Goal: Task Accomplishment & Management: Complete application form

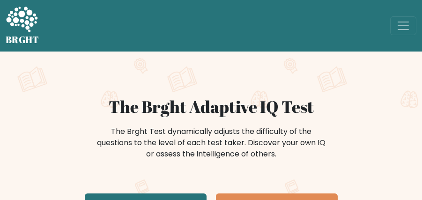
scroll to position [125, 0]
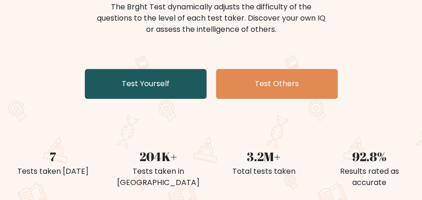
click at [164, 80] on link "Test Yourself" at bounding box center [146, 84] width 122 height 30
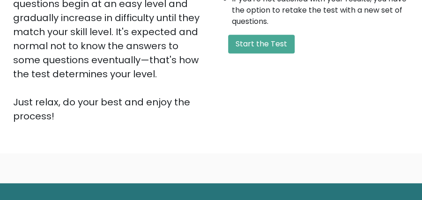
scroll to position [214, 0]
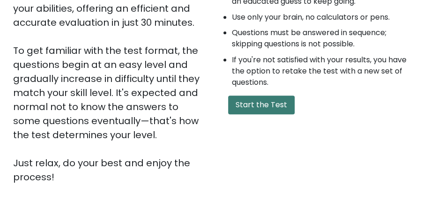
click at [267, 108] on button "Start the Test" at bounding box center [261, 105] width 67 height 19
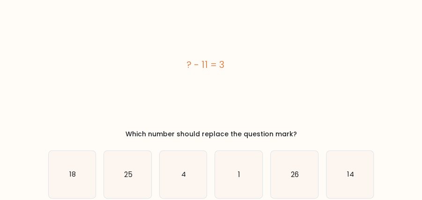
scroll to position [31, 0]
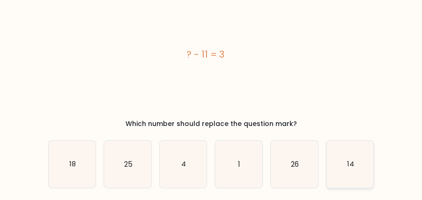
click at [355, 162] on icon "14" at bounding box center [349, 164] width 47 height 47
click at [212, 72] on input "f. 14" at bounding box center [211, 70] width 0 height 2
radio input "true"
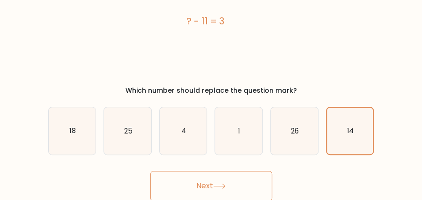
scroll to position [65, 0]
click at [244, 181] on button "Next" at bounding box center [211, 185] width 122 height 30
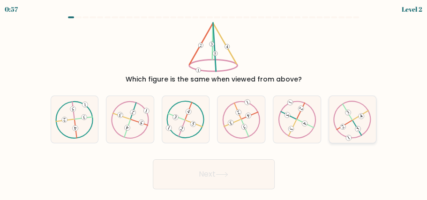
click at [358, 123] on icon at bounding box center [352, 120] width 38 height 38
click at [214, 103] on input "f." at bounding box center [214, 101] width 0 height 2
radio input "true"
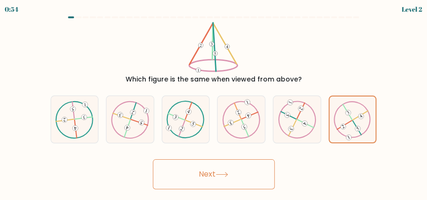
click at [250, 176] on button "Next" at bounding box center [214, 174] width 122 height 30
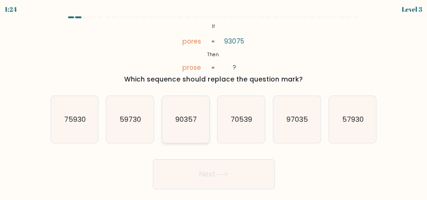
click at [197, 123] on icon "90357" at bounding box center [185, 119] width 47 height 47
click at [214, 103] on input "c. 90357" at bounding box center [214, 101] width 0 height 2
radio input "true"
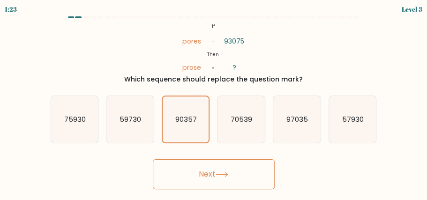
click at [221, 177] on icon at bounding box center [221, 174] width 13 height 5
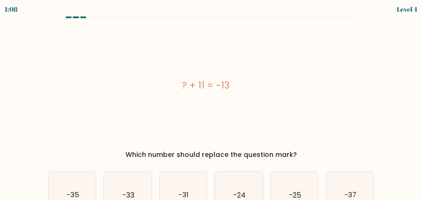
click at [245, 179] on icon "-24" at bounding box center [238, 194] width 47 height 47
click at [212, 103] on input "d. -24" at bounding box center [211, 101] width 0 height 2
radio input "true"
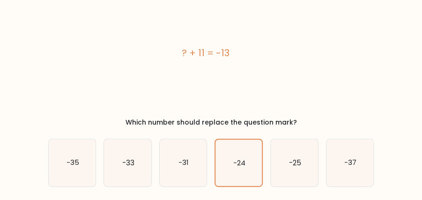
scroll to position [65, 0]
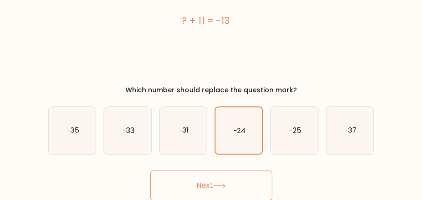
click at [226, 182] on button "Next" at bounding box center [211, 185] width 122 height 30
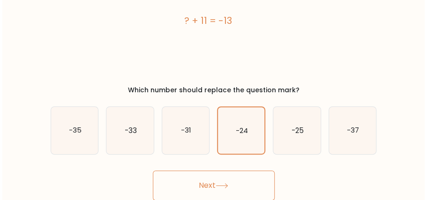
scroll to position [0, 0]
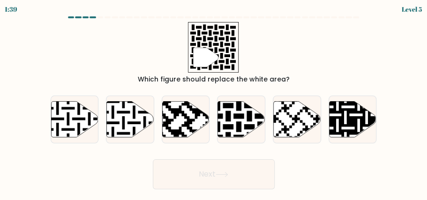
click at [194, 50] on icon at bounding box center [205, 57] width 25 height 19
click at [233, 114] on icon at bounding box center [241, 119] width 47 height 36
click at [214, 103] on input "d." at bounding box center [214, 101] width 0 height 2
radio input "true"
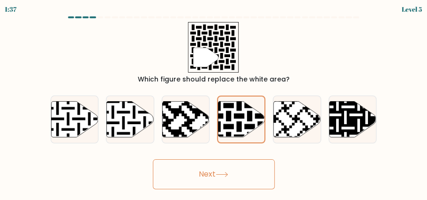
click at [226, 176] on icon at bounding box center [221, 174] width 13 height 5
click at [225, 171] on button "Next" at bounding box center [214, 174] width 122 height 30
click at [202, 175] on button "Next" at bounding box center [214, 174] width 122 height 30
click at [195, 122] on icon at bounding box center [185, 119] width 47 height 36
click at [214, 103] on input "c." at bounding box center [214, 101] width 0 height 2
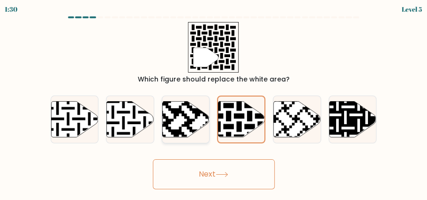
radio input "true"
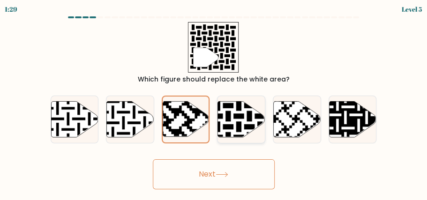
click at [237, 123] on icon at bounding box center [255, 100] width 86 height 86
click at [214, 103] on input "d." at bounding box center [214, 101] width 0 height 2
radio input "true"
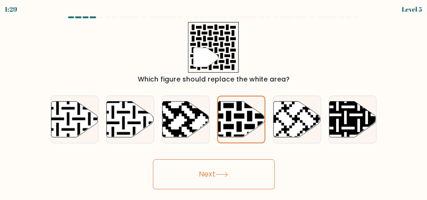
click at [219, 173] on icon at bounding box center [221, 174] width 13 height 5
click at [209, 59] on icon at bounding box center [205, 57] width 25 height 19
click at [279, 125] on icon at bounding box center [297, 119] width 47 height 36
click at [214, 103] on input "e." at bounding box center [214, 101] width 0 height 2
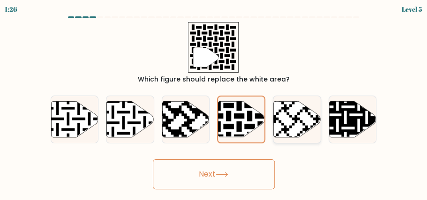
radio input "true"
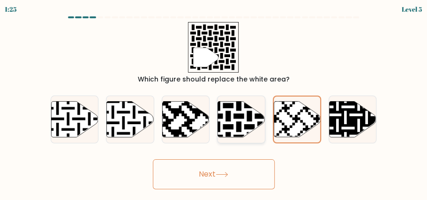
click at [241, 126] on icon at bounding box center [255, 100] width 86 height 86
click at [214, 103] on input "d." at bounding box center [214, 101] width 0 height 2
radio input "true"
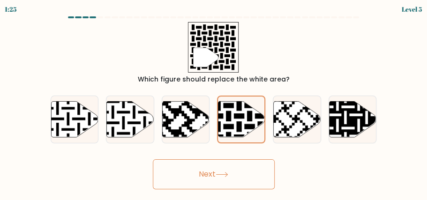
click at [224, 171] on button "Next" at bounding box center [214, 174] width 122 height 30
click at [7, 8] on div "1:23" at bounding box center [11, 9] width 12 height 10
click at [33, 13] on div "1:22 Level 5" at bounding box center [213, 8] width 427 height 16
click at [212, 165] on button "Next" at bounding box center [214, 174] width 122 height 30
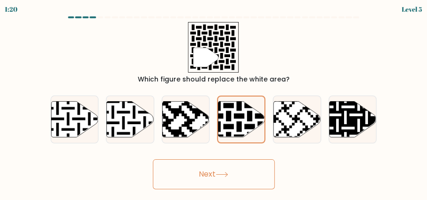
click at [212, 165] on button "Next" at bounding box center [214, 174] width 122 height 30
click at [212, 164] on button "Next" at bounding box center [214, 174] width 122 height 30
click at [212, 163] on button "Next" at bounding box center [214, 174] width 122 height 30
click at [211, 163] on button "Next" at bounding box center [214, 174] width 122 height 30
click at [212, 169] on button "Next" at bounding box center [214, 174] width 122 height 30
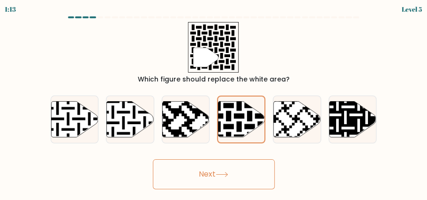
click at [212, 169] on button "Next" at bounding box center [214, 174] width 122 height 30
click at [143, 129] on icon at bounding box center [130, 119] width 47 height 36
click at [214, 103] on input "b." at bounding box center [214, 101] width 0 height 2
radio input "true"
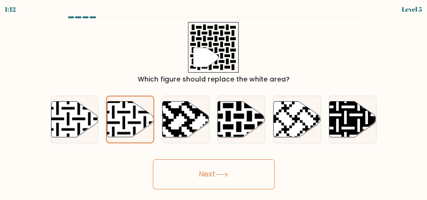
click at [204, 177] on button "Next" at bounding box center [214, 174] width 122 height 30
click at [240, 128] on icon at bounding box center [255, 100] width 86 height 86
click at [214, 103] on input "d." at bounding box center [214, 101] width 0 height 2
radio input "true"
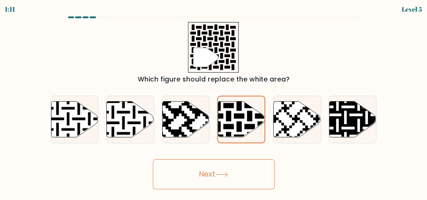
click at [222, 169] on button "Next" at bounding box center [214, 174] width 122 height 30
drag, startPoint x: 222, startPoint y: 169, endPoint x: 236, endPoint y: 124, distance: 47.4
click at [222, 169] on button "Next" at bounding box center [214, 174] width 122 height 30
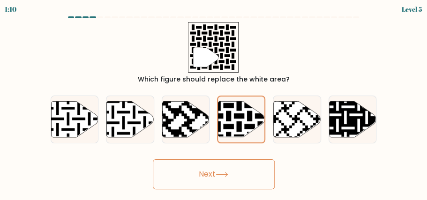
click at [205, 71] on icon """ at bounding box center [213, 47] width 51 height 51
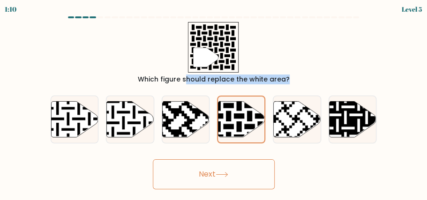
click at [205, 71] on icon """ at bounding box center [213, 47] width 51 height 51
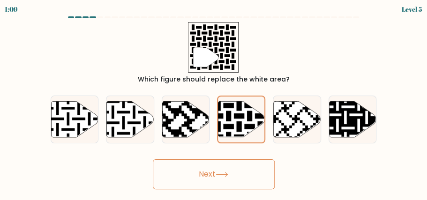
click at [229, 54] on icon at bounding box center [213, 47] width 46 height 46
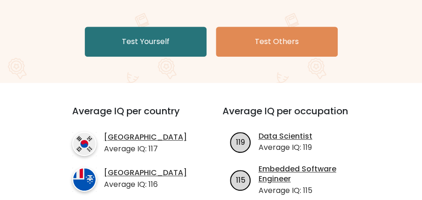
scroll to position [187, 0]
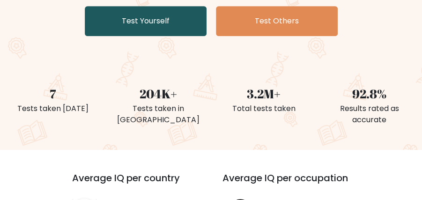
click at [191, 18] on link "Test Yourself" at bounding box center [146, 21] width 122 height 30
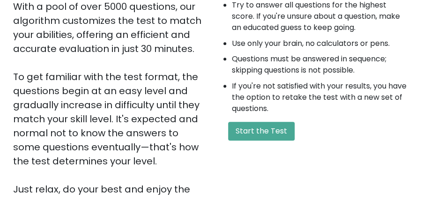
scroll to position [312, 0]
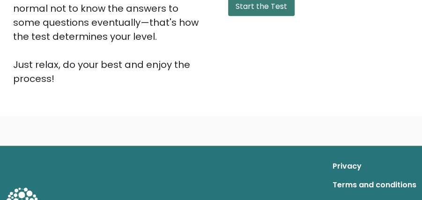
click at [260, 14] on button "Start the Test" at bounding box center [261, 6] width 67 height 19
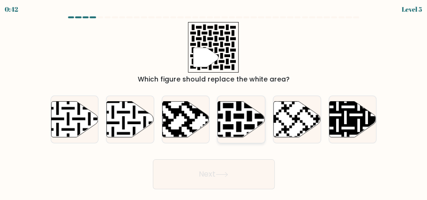
click at [233, 127] on icon at bounding box center [255, 100] width 86 height 86
click at [214, 103] on input "d." at bounding box center [214, 101] width 0 height 2
radio input "true"
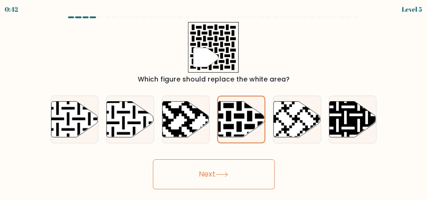
click at [229, 170] on button "Next" at bounding box center [214, 174] width 122 height 30
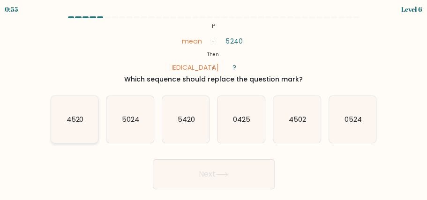
click at [78, 132] on icon "4520" at bounding box center [74, 119] width 47 height 47
click at [214, 103] on input "a. 4520" at bounding box center [214, 101] width 0 height 2
radio input "true"
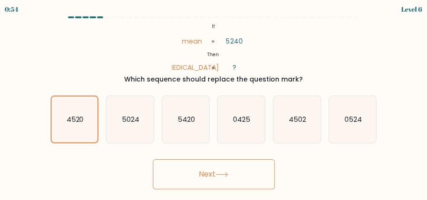
click at [228, 181] on button "Next" at bounding box center [214, 174] width 122 height 30
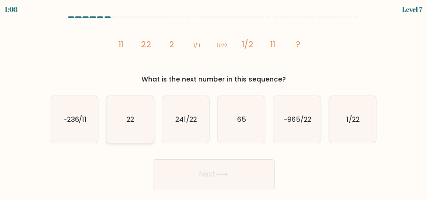
click at [114, 112] on icon "22" at bounding box center [129, 119] width 47 height 47
click at [214, 103] on input "b. 22" at bounding box center [214, 101] width 0 height 2
radio input "true"
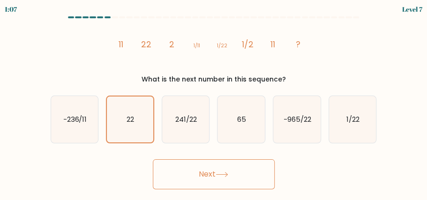
click at [225, 173] on icon at bounding box center [221, 174] width 13 height 5
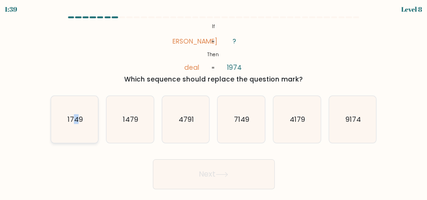
click at [76, 118] on text "1749" at bounding box center [74, 119] width 15 height 10
click at [240, 179] on button "Next" at bounding box center [214, 174] width 122 height 30
click at [57, 128] on icon "1749" at bounding box center [74, 119] width 47 height 47
click at [214, 103] on input "a. 1749" at bounding box center [214, 101] width 0 height 2
radio input "true"
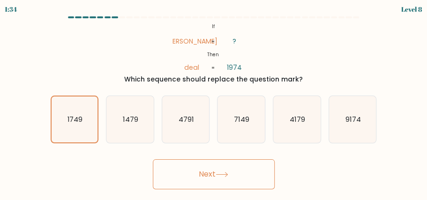
click at [184, 173] on button "Next" at bounding box center [214, 174] width 122 height 30
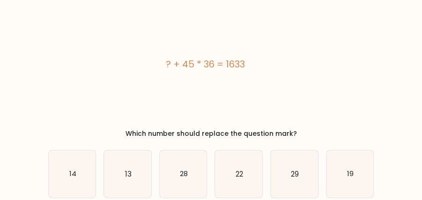
scroll to position [31, 0]
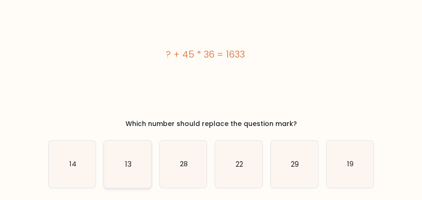
click at [122, 163] on icon "13" at bounding box center [127, 164] width 47 height 47
click at [211, 72] on input "b. 13" at bounding box center [211, 70] width 0 height 2
radio input "true"
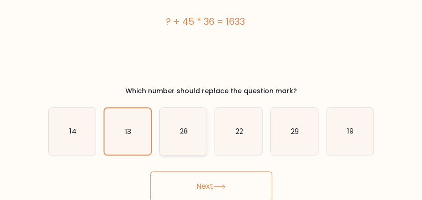
scroll to position [65, 0]
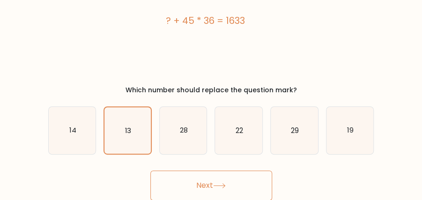
click at [187, 180] on button "Next" at bounding box center [211, 185] width 122 height 30
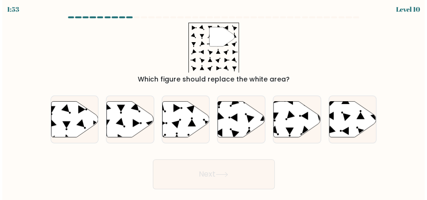
scroll to position [0, 0]
click at [345, 111] on icon at bounding box center [352, 119] width 47 height 36
click at [214, 103] on input "f." at bounding box center [214, 101] width 0 height 2
radio input "true"
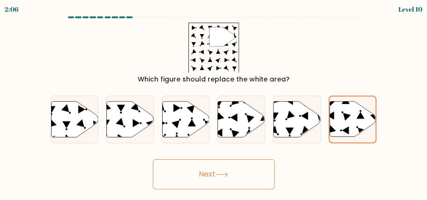
click at [249, 179] on button "Next" at bounding box center [214, 174] width 122 height 30
click at [190, 182] on button "Next" at bounding box center [214, 174] width 122 height 30
click at [191, 176] on button "Next" at bounding box center [214, 174] width 122 height 30
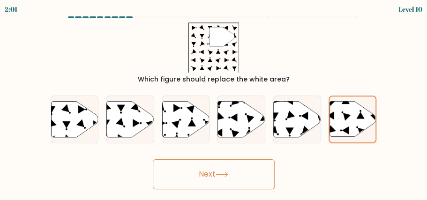
click at [204, 169] on button "Next" at bounding box center [214, 174] width 122 height 30
click at [303, 132] on icon at bounding box center [306, 130] width 8 height 8
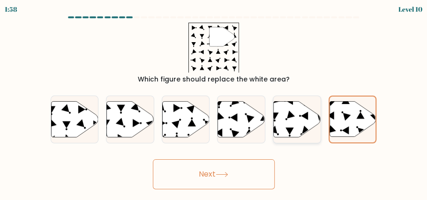
click at [214, 103] on input "e." at bounding box center [214, 101] width 0 height 2
radio input "true"
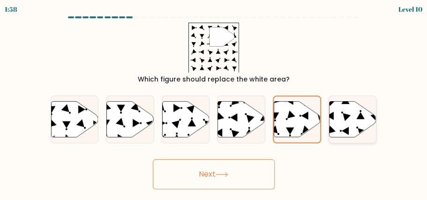
click at [342, 128] on icon at bounding box center [352, 119] width 47 height 36
click at [214, 103] on input "f." at bounding box center [214, 101] width 0 height 2
radio input "true"
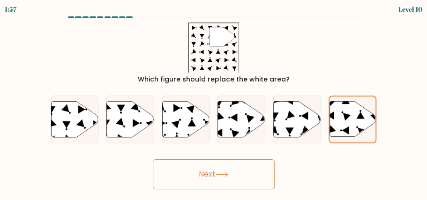
click at [236, 170] on button "Next" at bounding box center [214, 174] width 122 height 30
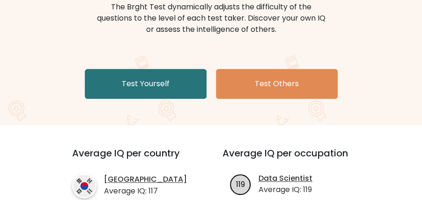
scroll to position [125, 0]
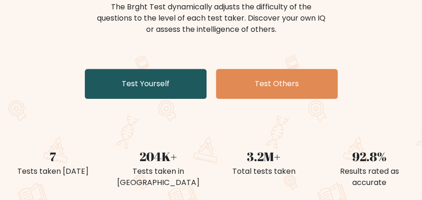
click at [156, 91] on link "Test Yourself" at bounding box center [146, 84] width 122 height 30
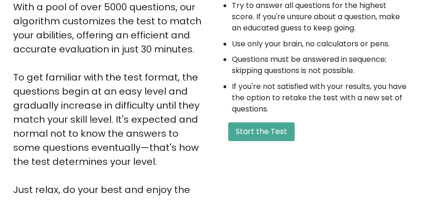
scroll to position [250, 0]
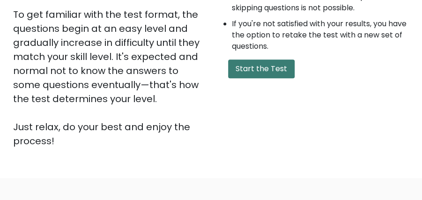
click at [272, 74] on button "Start the Test" at bounding box center [261, 68] width 67 height 19
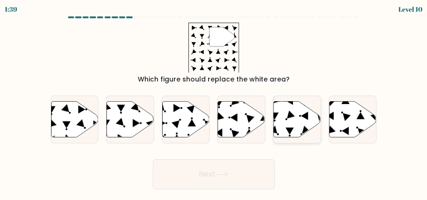
click at [294, 113] on icon at bounding box center [297, 119] width 47 height 36
click at [214, 103] on input "e." at bounding box center [214, 101] width 0 height 2
radio input "true"
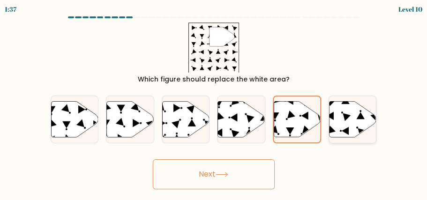
click at [367, 105] on icon at bounding box center [352, 119] width 47 height 37
click at [214, 103] on input "f." at bounding box center [214, 101] width 0 height 2
radio input "true"
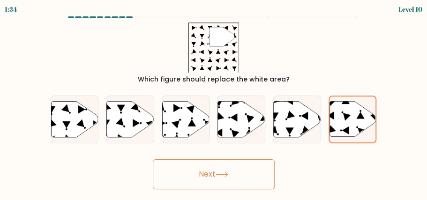
click at [244, 166] on button "Next" at bounding box center [214, 174] width 122 height 30
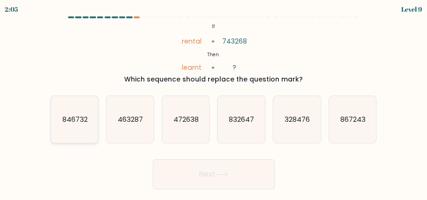
click at [69, 113] on icon "846732" at bounding box center [74, 119] width 47 height 47
click at [214, 103] on input "a. 846732" at bounding box center [214, 101] width 0 height 2
radio input "true"
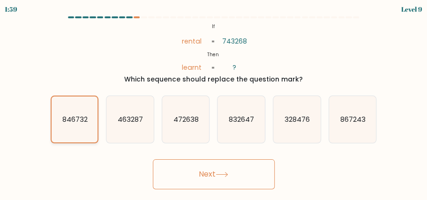
click at [82, 109] on icon "846732" at bounding box center [75, 119] width 46 height 46
click at [214, 103] on input "a. 846732" at bounding box center [214, 101] width 0 height 2
click at [201, 159] on button "Next" at bounding box center [214, 174] width 122 height 30
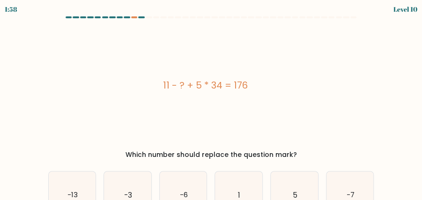
click at [200, 165] on div "a. -13 b. -3 1" at bounding box center [210, 191] width 333 height 56
click at [291, 184] on icon "5" at bounding box center [294, 194] width 47 height 47
click at [212, 103] on input "e. 5" at bounding box center [211, 101] width 0 height 2
radio input "true"
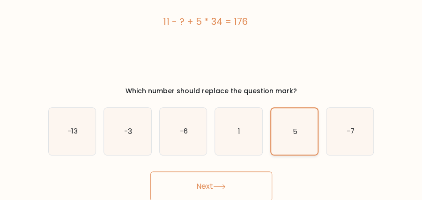
scroll to position [65, 0]
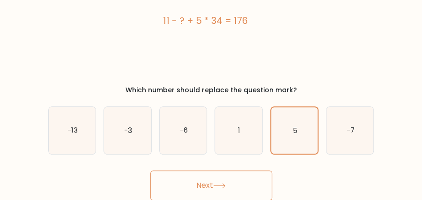
click at [234, 179] on button "Next" at bounding box center [211, 185] width 122 height 30
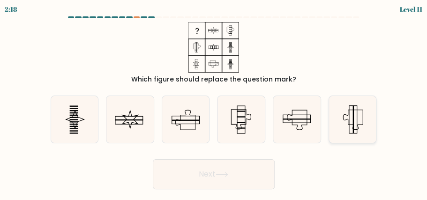
click at [356, 118] on icon at bounding box center [352, 119] width 47 height 47
click at [214, 103] on input "f." at bounding box center [214, 101] width 0 height 2
radio input "true"
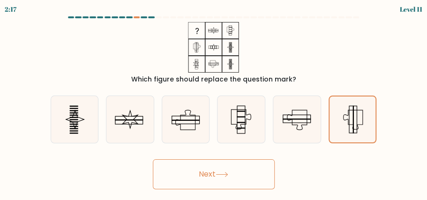
click at [228, 181] on button "Next" at bounding box center [214, 174] width 122 height 30
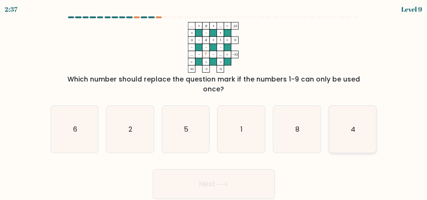
click at [340, 118] on icon "4" at bounding box center [352, 129] width 47 height 47
click at [214, 103] on input "f. 4" at bounding box center [214, 101] width 0 height 2
radio input "true"
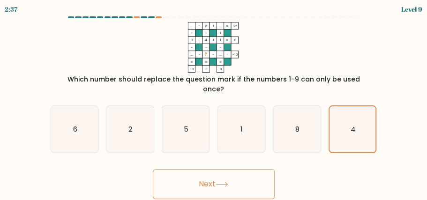
click at [257, 175] on button "Next" at bounding box center [214, 184] width 122 height 30
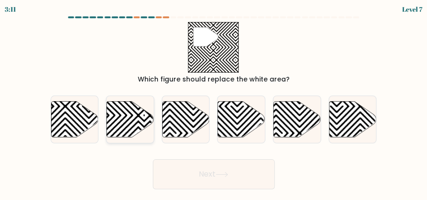
click at [125, 130] on icon at bounding box center [130, 119] width 47 height 36
click at [214, 103] on input "b." at bounding box center [214, 101] width 0 height 2
radio input "true"
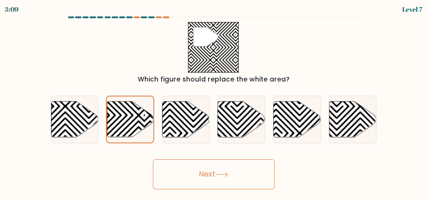
click at [211, 174] on button "Next" at bounding box center [214, 174] width 122 height 30
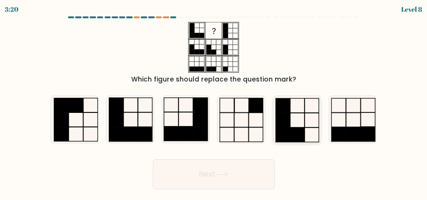
click at [312, 128] on icon at bounding box center [296, 119] width 47 height 47
click at [214, 103] on input "e." at bounding box center [214, 101] width 0 height 2
radio input "true"
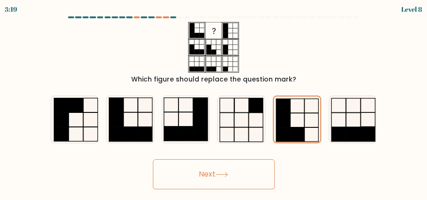
click at [228, 175] on icon at bounding box center [221, 174] width 13 height 5
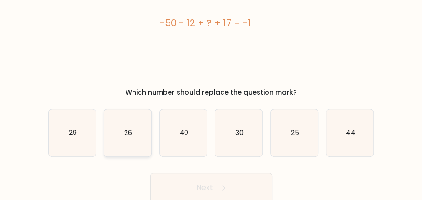
scroll to position [31, 0]
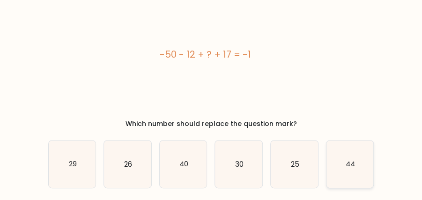
click at [356, 172] on icon "44" at bounding box center [349, 164] width 47 height 47
click at [212, 72] on input "f. 44" at bounding box center [211, 70] width 0 height 2
radio input "true"
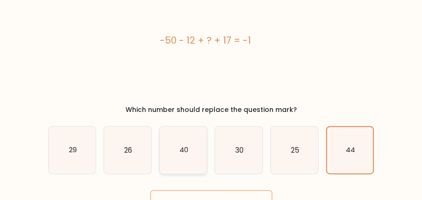
scroll to position [65, 0]
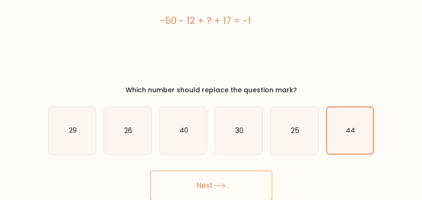
click at [173, 178] on button "Next" at bounding box center [211, 185] width 122 height 30
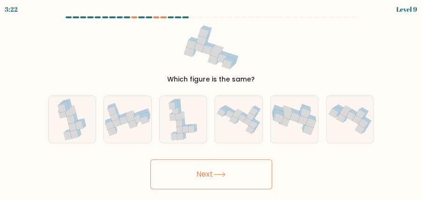
scroll to position [0, 0]
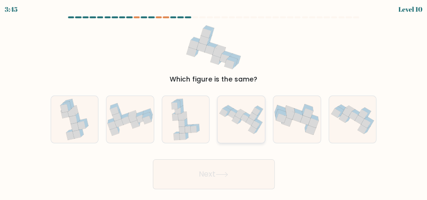
click at [250, 128] on icon at bounding box center [252, 130] width 8 height 8
click at [214, 103] on input "d." at bounding box center [214, 101] width 0 height 2
radio input "true"
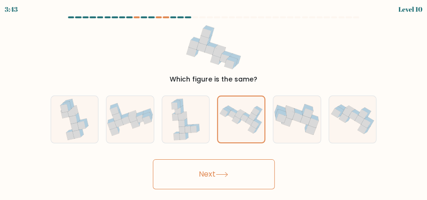
click at [200, 171] on button "Next" at bounding box center [214, 174] width 122 height 30
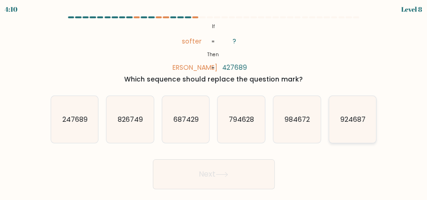
click at [332, 131] on icon "924687" at bounding box center [352, 119] width 47 height 47
click at [214, 103] on input "f. 924687" at bounding box center [214, 101] width 0 height 2
radio input "true"
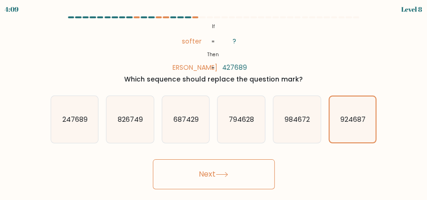
click at [232, 173] on button "Next" at bounding box center [214, 174] width 122 height 30
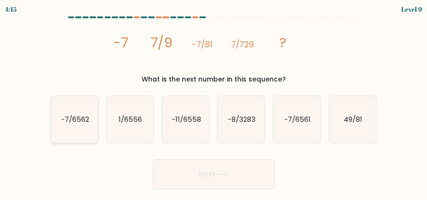
click at [67, 132] on icon "-7/6562" at bounding box center [74, 119] width 47 height 47
click at [214, 103] on input "a. -7/6562" at bounding box center [214, 101] width 0 height 2
radio input "true"
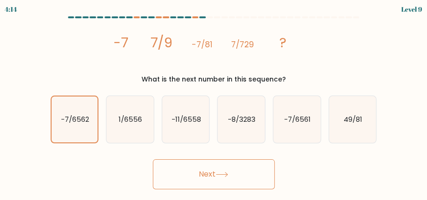
click at [206, 174] on button "Next" at bounding box center [214, 174] width 122 height 30
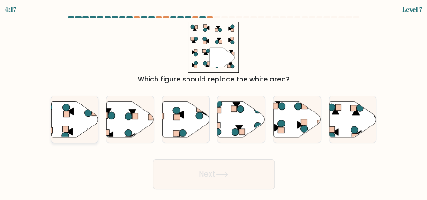
click at [84, 121] on icon at bounding box center [74, 119] width 47 height 36
click at [214, 103] on input "a." at bounding box center [214, 101] width 0 height 2
radio input "true"
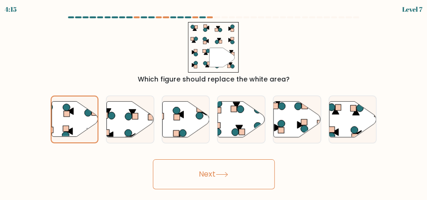
click at [194, 169] on button "Next" at bounding box center [214, 174] width 122 height 30
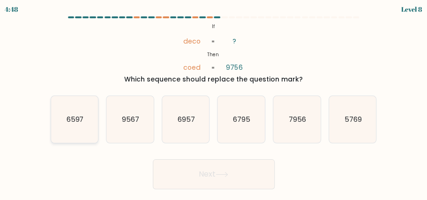
click at [85, 120] on icon "6597" at bounding box center [74, 119] width 47 height 47
click at [214, 103] on input "a. 6597" at bounding box center [214, 101] width 0 height 2
radio input "true"
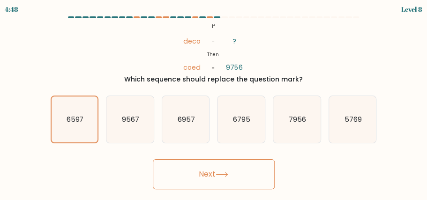
click at [207, 176] on button "Next" at bounding box center [214, 174] width 122 height 30
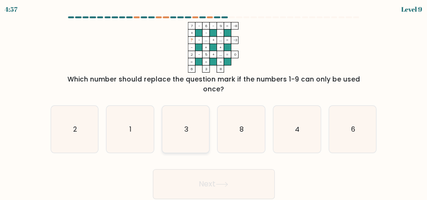
click at [198, 121] on icon "3" at bounding box center [185, 129] width 47 height 47
click at [214, 103] on input "c. 3" at bounding box center [214, 101] width 0 height 2
radio input "true"
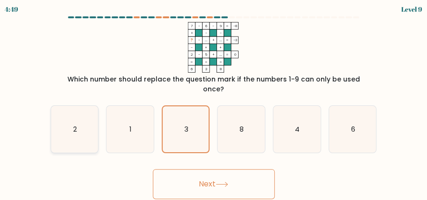
click at [87, 110] on icon "2" at bounding box center [74, 129] width 47 height 47
click at [214, 103] on input "a. 2" at bounding box center [214, 101] width 0 height 2
radio input "true"
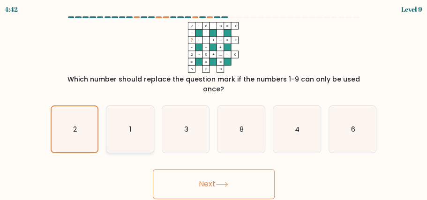
click at [136, 119] on icon "1" at bounding box center [129, 129] width 47 height 47
click at [214, 103] on input "b. 1" at bounding box center [214, 101] width 0 height 2
radio input "true"
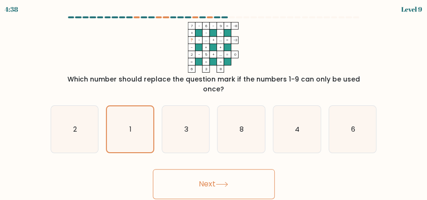
click at [187, 169] on button "Next" at bounding box center [214, 184] width 122 height 30
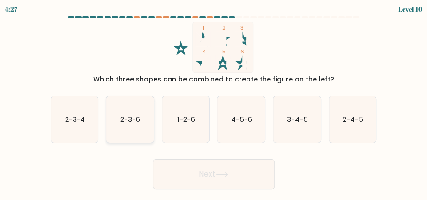
click at [137, 127] on icon "2-3-6" at bounding box center [129, 119] width 47 height 47
click at [214, 103] on input "b. 2-3-6" at bounding box center [214, 101] width 0 height 2
radio input "true"
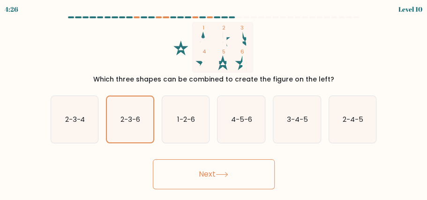
click at [167, 176] on button "Next" at bounding box center [214, 174] width 122 height 30
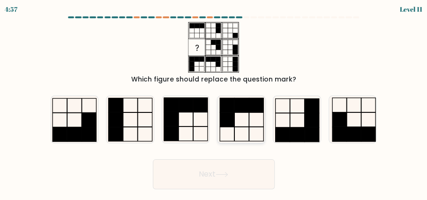
drag, startPoint x: 243, startPoint y: 120, endPoint x: 242, endPoint y: 130, distance: 10.3
click at [243, 120] on icon at bounding box center [240, 119] width 47 height 47
click at [214, 103] on input "d." at bounding box center [214, 101] width 0 height 2
radio input "true"
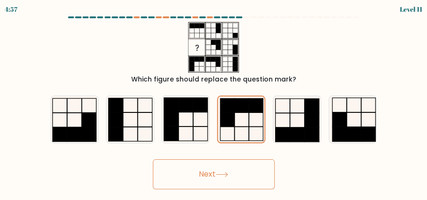
click at [231, 175] on button "Next" at bounding box center [214, 174] width 122 height 30
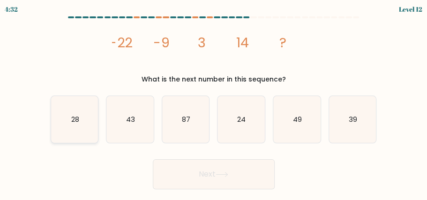
click at [65, 132] on icon "28" at bounding box center [74, 119] width 47 height 47
click at [214, 103] on input "a. 28" at bounding box center [214, 101] width 0 height 2
radio input "true"
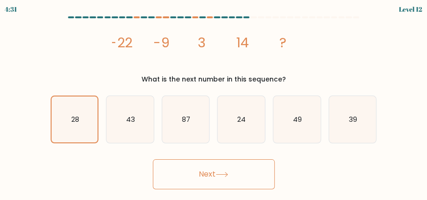
click at [175, 182] on button "Next" at bounding box center [214, 174] width 122 height 30
click at [184, 170] on button "Next" at bounding box center [214, 174] width 122 height 30
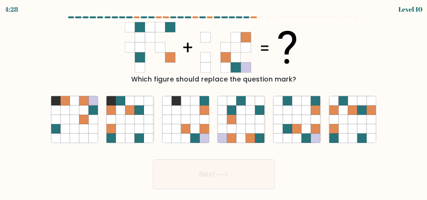
click at [201, 171] on button "Next" at bounding box center [214, 174] width 122 height 30
click at [226, 132] on icon at bounding box center [222, 128] width 9 height 9
click at [214, 103] on input "d." at bounding box center [214, 101] width 0 height 2
radio input "true"
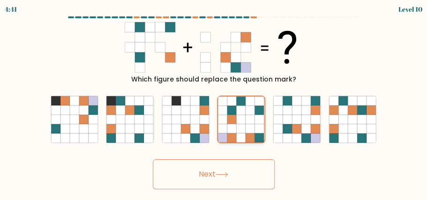
click at [237, 124] on icon at bounding box center [241, 119] width 9 height 9
click at [214, 103] on input "d." at bounding box center [214, 101] width 0 height 2
click at [222, 176] on icon at bounding box center [221, 174] width 13 height 5
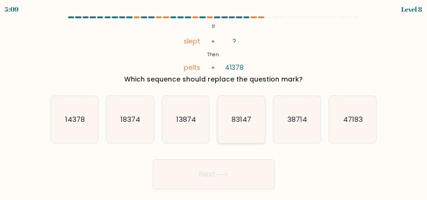
click at [244, 133] on icon "83147" at bounding box center [240, 119] width 47 height 47
click at [214, 103] on input "d. 83147" at bounding box center [214, 101] width 0 height 2
radio input "true"
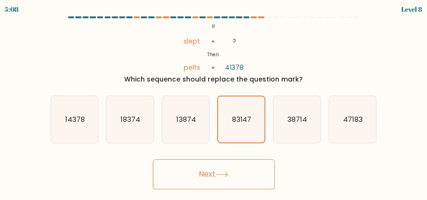
click at [201, 168] on button "Next" at bounding box center [214, 174] width 122 height 30
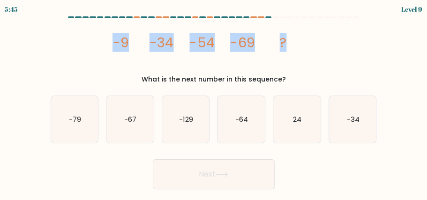
drag, startPoint x: 112, startPoint y: 44, endPoint x: 284, endPoint y: 51, distance: 172.0
click at [284, 51] on g "-9 -34 -54 -69 ?" at bounding box center [199, 42] width 174 height 19
copy g "-9 -34 -54 -69 ?"
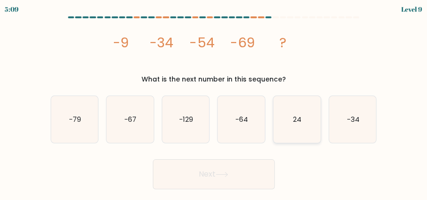
click at [311, 121] on icon "24" at bounding box center [296, 119] width 47 height 47
click at [214, 103] on input "e. 24" at bounding box center [214, 101] width 0 height 2
radio input "true"
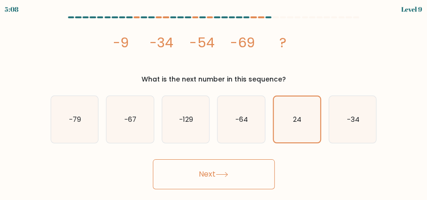
click at [226, 177] on button "Next" at bounding box center [214, 174] width 122 height 30
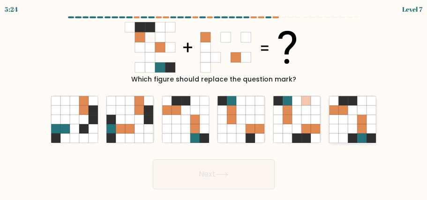
click at [369, 133] on icon at bounding box center [370, 128] width 9 height 9
click at [214, 103] on input "f." at bounding box center [214, 101] width 0 height 2
radio input "true"
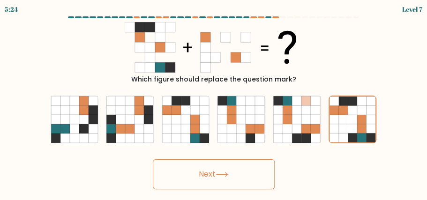
click at [231, 176] on button "Next" at bounding box center [214, 174] width 122 height 30
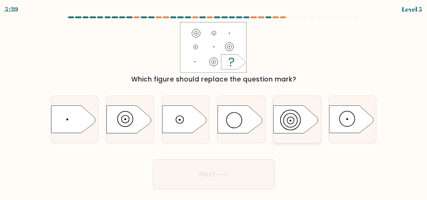
click at [296, 128] on circle at bounding box center [290, 120] width 20 height 20
click at [214, 103] on input "e." at bounding box center [214, 101] width 0 height 2
radio input "true"
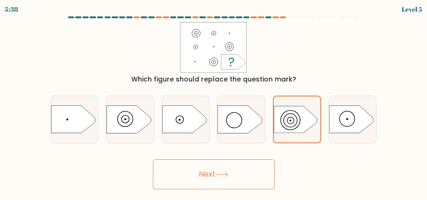
click at [229, 171] on button "Next" at bounding box center [214, 174] width 122 height 30
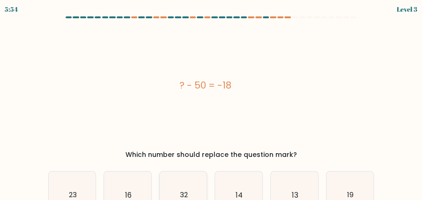
click at [179, 181] on icon "32" at bounding box center [183, 194] width 47 height 47
click at [211, 103] on input "c. 32" at bounding box center [211, 101] width 0 height 2
radio input "true"
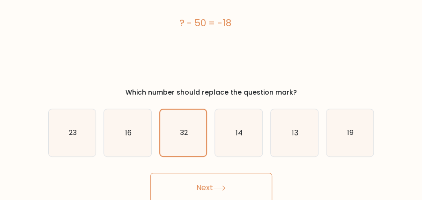
click at [227, 183] on button "Next" at bounding box center [211, 188] width 122 height 30
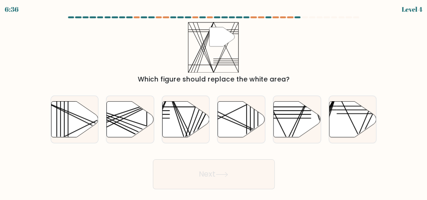
click at [375, 180] on div "Next" at bounding box center [213, 172] width 337 height 35
click at [355, 127] on icon at bounding box center [352, 119] width 47 height 36
click at [214, 103] on input "f." at bounding box center [214, 101] width 0 height 2
radio input "true"
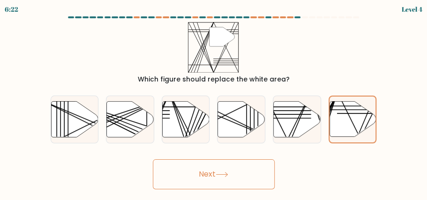
click at [236, 178] on button "Next" at bounding box center [214, 174] width 122 height 30
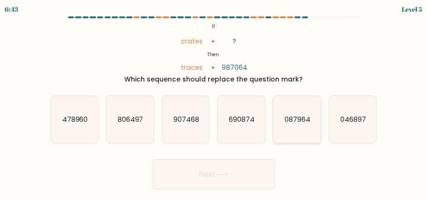
click at [314, 136] on icon "087964" at bounding box center [296, 119] width 47 height 47
click at [214, 103] on input "e. 087964" at bounding box center [214, 101] width 0 height 2
radio input "true"
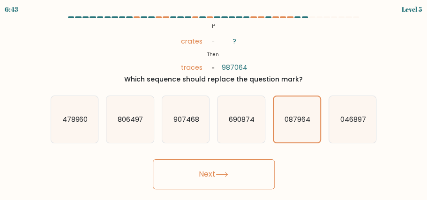
click at [238, 175] on button "Next" at bounding box center [214, 174] width 122 height 30
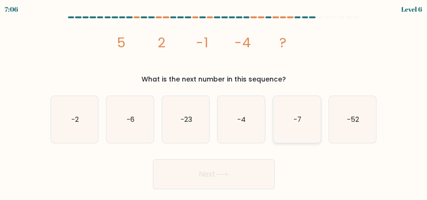
click at [306, 137] on icon "-7" at bounding box center [296, 119] width 47 height 47
click at [214, 103] on input "e. -7" at bounding box center [214, 101] width 0 height 2
radio input "true"
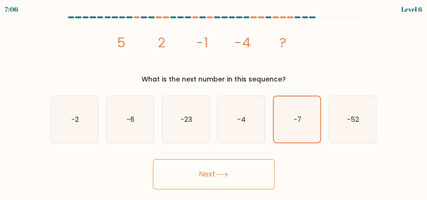
click at [206, 177] on button "Next" at bounding box center [214, 174] width 122 height 30
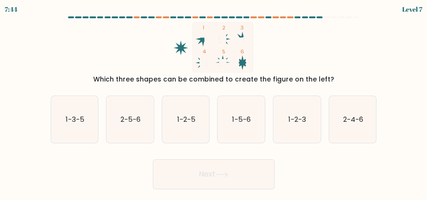
drag, startPoint x: 131, startPoint y: 82, endPoint x: 289, endPoint y: 81, distance: 157.4
click at [289, 81] on div "Which three shapes can be combined to create the figure on the left?" at bounding box center [213, 79] width 315 height 10
click at [289, 43] on icon "1 2 3 4 5 6" at bounding box center [214, 47] width 252 height 51
click at [237, 144] on form at bounding box center [213, 102] width 427 height 173
click at [243, 138] on icon "1-5-6" at bounding box center [240, 119] width 47 height 47
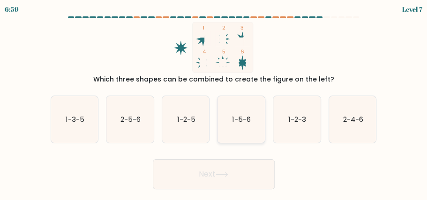
click at [214, 103] on input "d. 1-5-6" at bounding box center [214, 101] width 0 height 2
radio input "true"
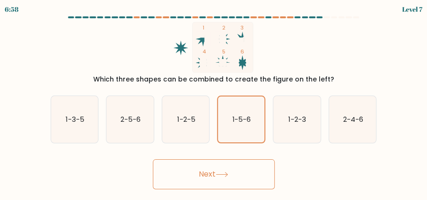
click at [241, 170] on button "Next" at bounding box center [214, 174] width 122 height 30
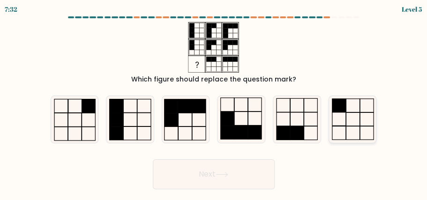
click at [350, 122] on icon at bounding box center [352, 119] width 47 height 47
click at [214, 103] on input "f." at bounding box center [214, 101] width 0 height 2
radio input "true"
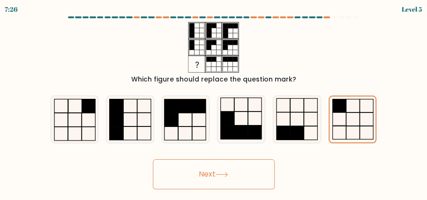
click at [221, 166] on button "Next" at bounding box center [214, 174] width 122 height 30
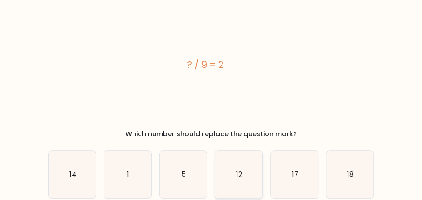
scroll to position [31, 0]
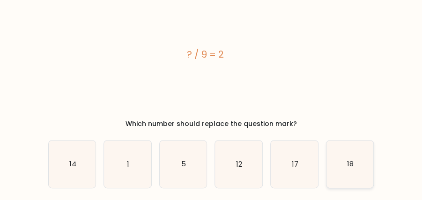
click at [349, 166] on text "18" at bounding box center [350, 164] width 7 height 10
click at [212, 72] on input "f. 18" at bounding box center [211, 70] width 0 height 2
radio input "true"
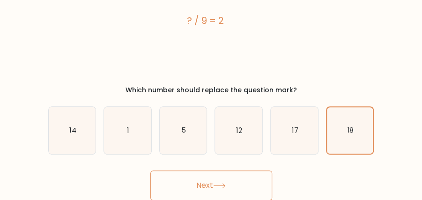
click at [251, 176] on button "Next" at bounding box center [211, 185] width 122 height 30
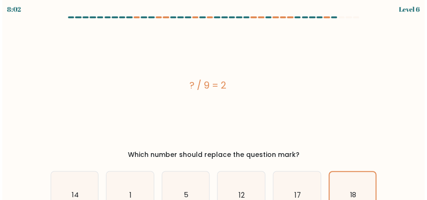
scroll to position [0, 0]
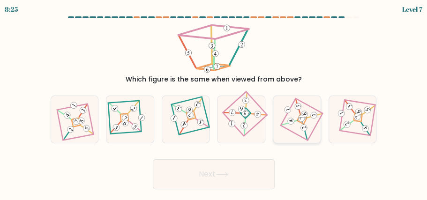
click at [307, 133] on icon at bounding box center [297, 120] width 32 height 38
click at [214, 103] on input "e." at bounding box center [214, 101] width 0 height 2
radio input "true"
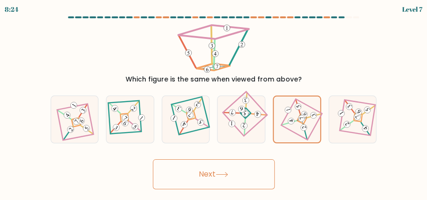
click at [248, 168] on button "Next" at bounding box center [214, 174] width 122 height 30
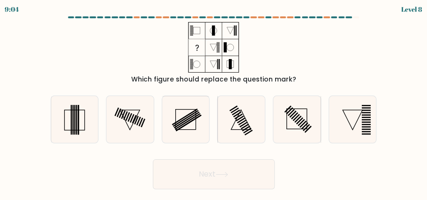
click at [266, 80] on div "Which figure should replace the question mark?" at bounding box center [213, 79] width 315 height 10
click at [361, 125] on icon at bounding box center [352, 119] width 47 height 47
click at [214, 103] on input "f." at bounding box center [214, 101] width 0 height 2
radio input "true"
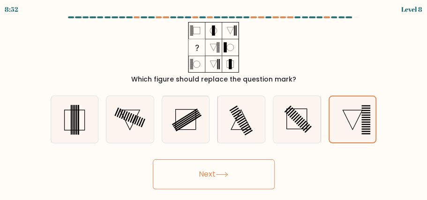
click at [214, 179] on button "Next" at bounding box center [214, 174] width 122 height 30
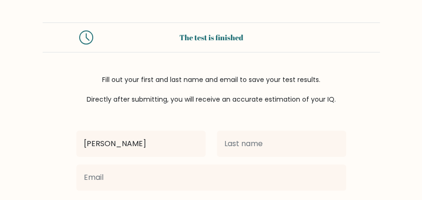
type input "[PERSON_NAME]"
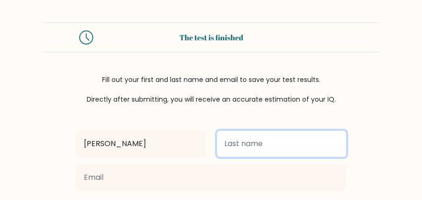
click at [235, 154] on input "text" at bounding box center [281, 144] width 129 height 26
type input "k"
type input "L"
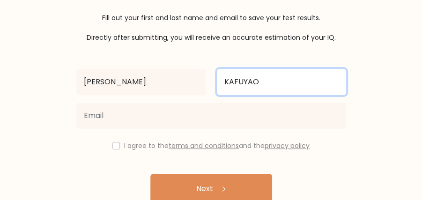
scroll to position [62, 0]
type input "KAFUYAO"
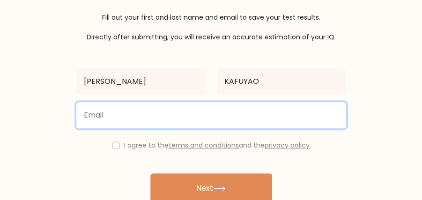
click at [175, 119] on input "email" at bounding box center [211, 115] width 270 height 26
type input "A"
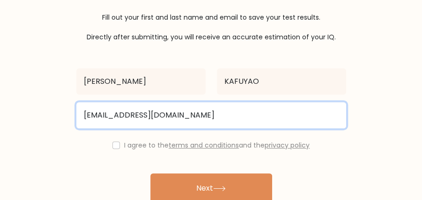
type input "angelinekafuyao@gmail.com"
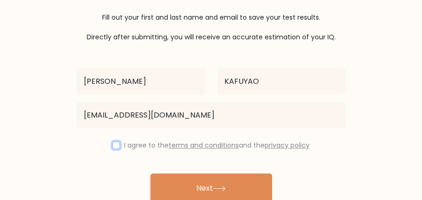
click at [115, 141] on input "checkbox" at bounding box center [115, 144] width 7 height 7
checkbox input "true"
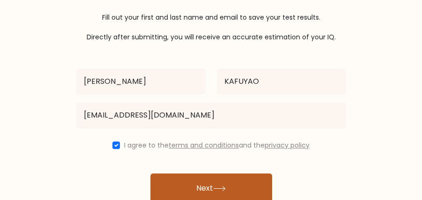
click at [224, 186] on icon at bounding box center [219, 188] width 13 height 5
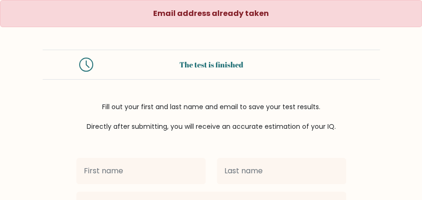
click at [111, 171] on input "text" at bounding box center [140, 171] width 129 height 26
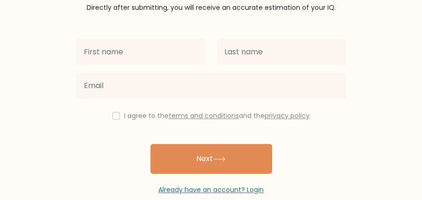
scroll to position [125, 0]
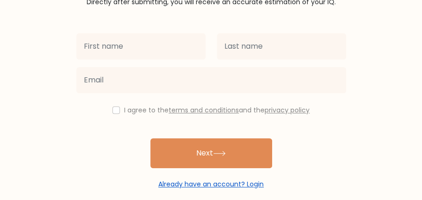
click at [229, 183] on link "Already have an account? Login" at bounding box center [210, 183] width 105 height 9
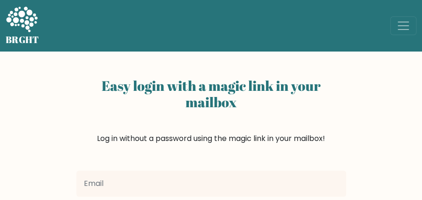
scroll to position [94, 0]
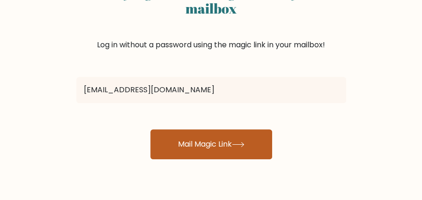
type input "[EMAIL_ADDRESS][DOMAIN_NAME]"
click at [236, 154] on button "Mail Magic Link" at bounding box center [211, 144] width 122 height 30
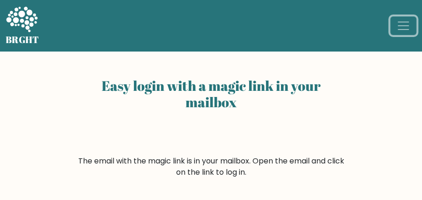
click at [396, 26] on button "Toggle navigation" at bounding box center [403, 25] width 26 height 19
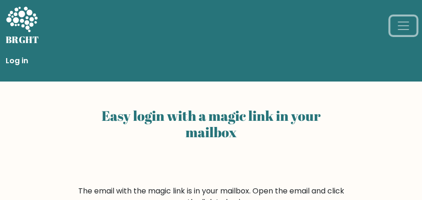
click at [396, 26] on button "Toggle navigation" at bounding box center [403, 25] width 26 height 19
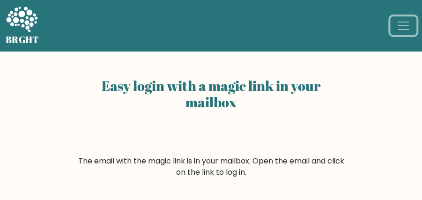
click at [395, 26] on button "Toggle navigation" at bounding box center [403, 25] width 26 height 19
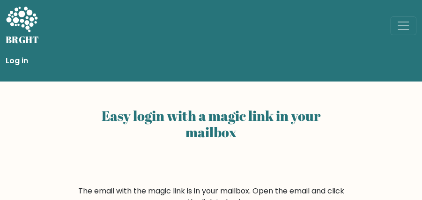
click at [18, 63] on link "Log in" at bounding box center [211, 61] width 411 height 19
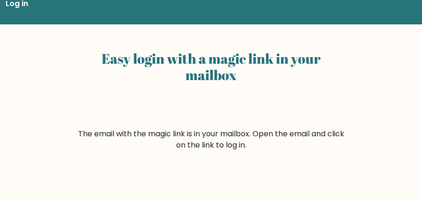
scroll to position [62, 0]
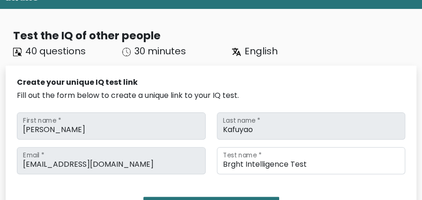
scroll to position [94, 0]
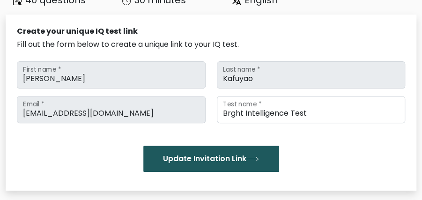
click at [236, 160] on button "Update Invitation Link" at bounding box center [211, 159] width 136 height 26
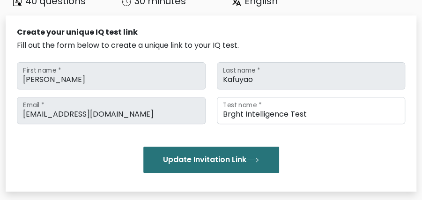
scroll to position [94, 0]
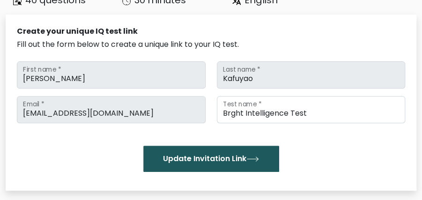
click at [240, 156] on button "Update Invitation Link" at bounding box center [211, 159] width 136 height 26
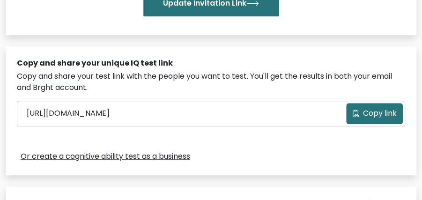
scroll to position [250, 0]
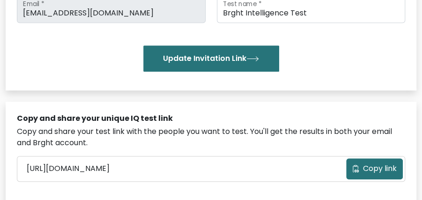
scroll to position [250, 0]
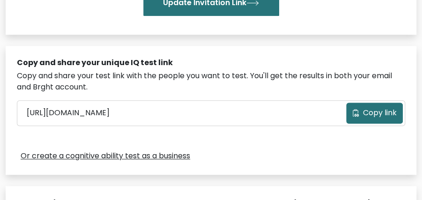
click at [360, 116] on button "Copy link" at bounding box center [374, 113] width 57 height 21
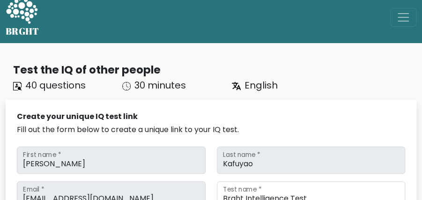
scroll to position [0, 0]
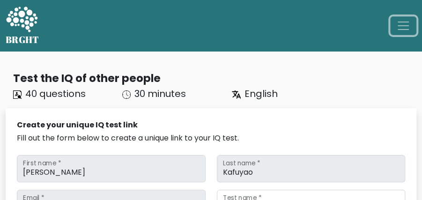
click at [403, 22] on span "Toggle navigation" at bounding box center [403, 26] width 14 height 14
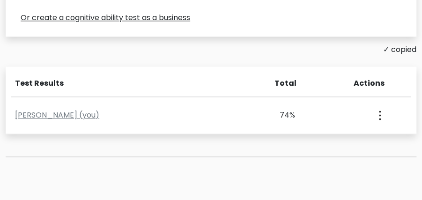
scroll to position [406, 0]
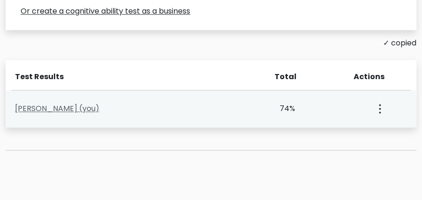
click at [96, 111] on link "[PERSON_NAME] (you)" at bounding box center [57, 108] width 84 height 11
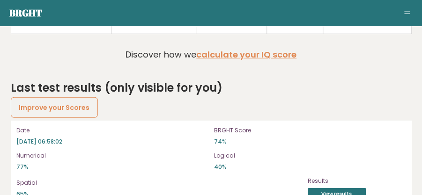
scroll to position [947, 0]
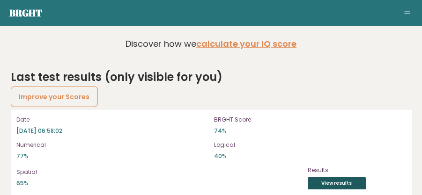
click at [329, 178] on link "View results" at bounding box center [337, 184] width 58 height 12
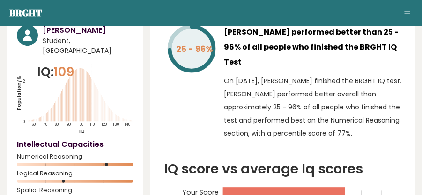
scroll to position [11, 0]
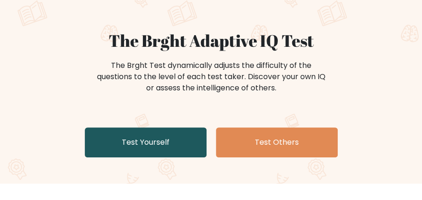
scroll to position [94, 0]
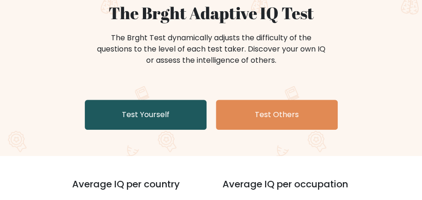
click at [172, 116] on link "Test Yourself" at bounding box center [146, 115] width 122 height 30
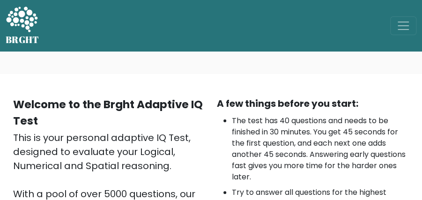
drag, startPoint x: 185, startPoint y: 91, endPoint x: 188, endPoint y: 98, distance: 8.0
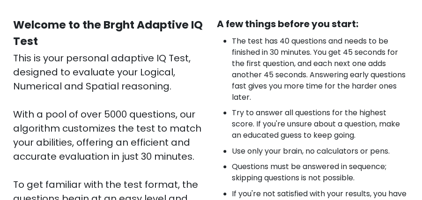
scroll to position [125, 0]
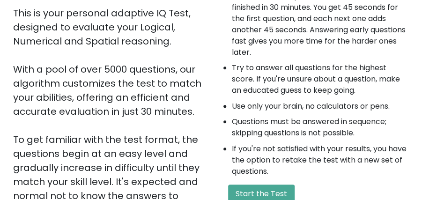
drag, startPoint x: 188, startPoint y: 98, endPoint x: 321, endPoint y: 86, distance: 133.1
click at [321, 86] on li "Try to answer all questions for the highest score. If you're unsure about a que…" at bounding box center [321, 79] width 178 height 34
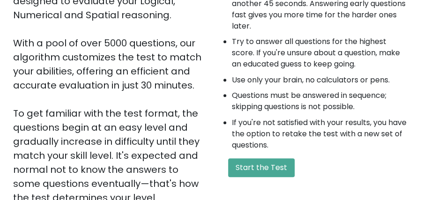
scroll to position [250, 0]
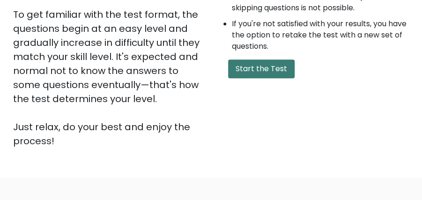
click at [257, 66] on button "Start the Test" at bounding box center [261, 68] width 67 height 19
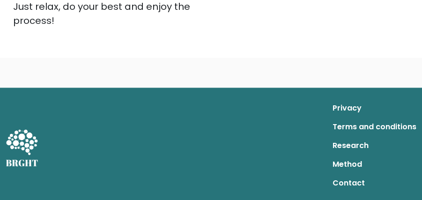
scroll to position [272, 0]
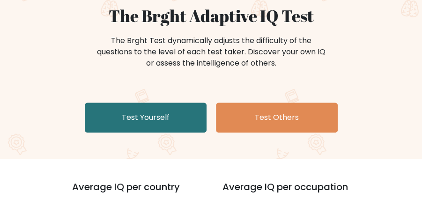
scroll to position [94, 0]
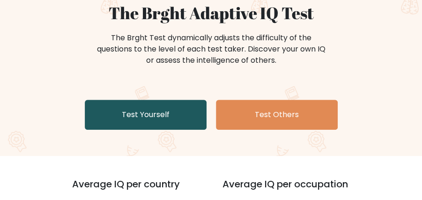
click at [134, 113] on link "Test Yourself" at bounding box center [146, 115] width 122 height 30
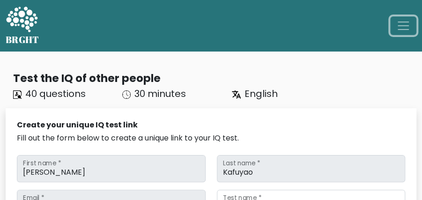
click at [403, 24] on span "Toggle navigation" at bounding box center [403, 26] width 14 height 14
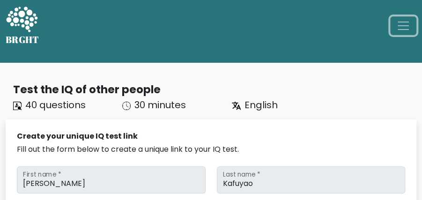
click at [403, 25] on span "Toggle navigation" at bounding box center [403, 26] width 14 height 14
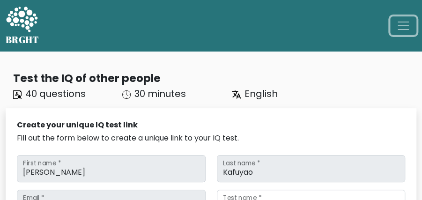
click at [403, 24] on span "Toggle navigation" at bounding box center [403, 26] width 14 height 14
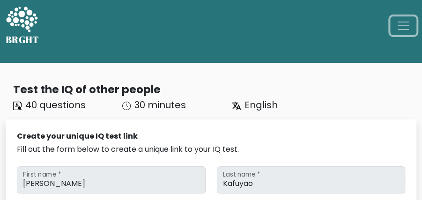
click at [403, 24] on span "Toggle navigation" at bounding box center [403, 26] width 14 height 14
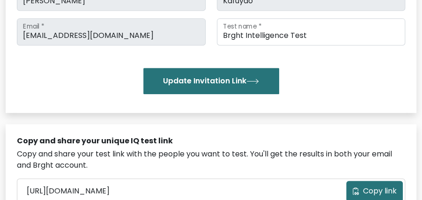
scroll to position [218, 0]
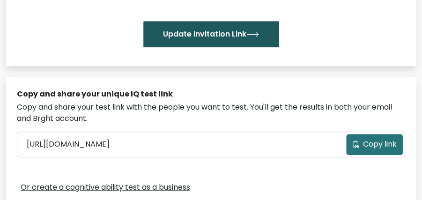
click at [249, 36] on icon "submit" at bounding box center [252, 34] width 13 height 5
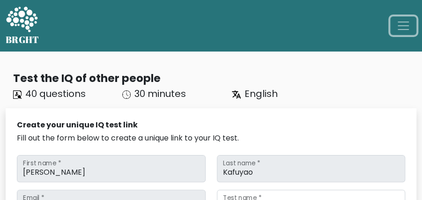
click at [401, 25] on span "Toggle navigation" at bounding box center [403, 26] width 14 height 14
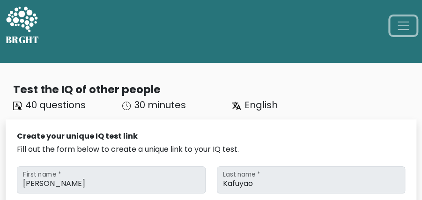
click at [398, 25] on span "Toggle navigation" at bounding box center [403, 26] width 14 height 14
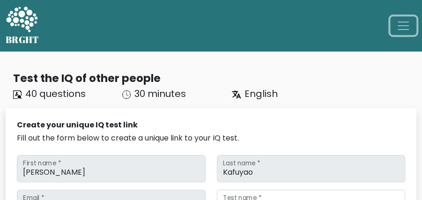
click at [398, 25] on span "Toggle navigation" at bounding box center [403, 26] width 14 height 14
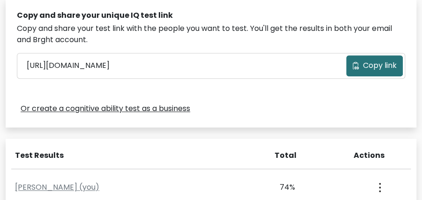
scroll to position [343, 0]
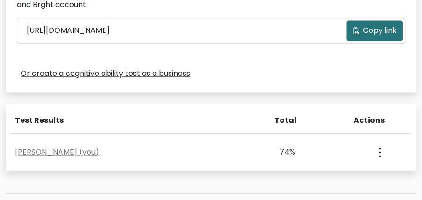
click at [359, 29] on button "Copy link" at bounding box center [374, 30] width 57 height 21
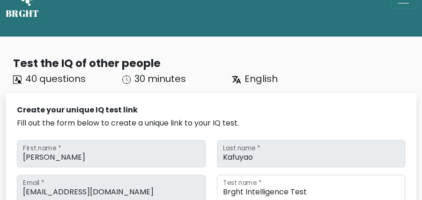
scroll to position [0, 0]
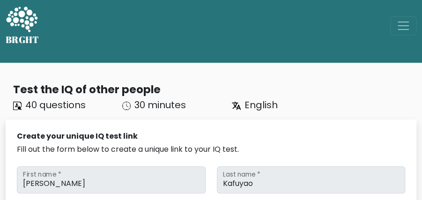
click at [52, 101] on span "40 questions" at bounding box center [55, 104] width 60 height 13
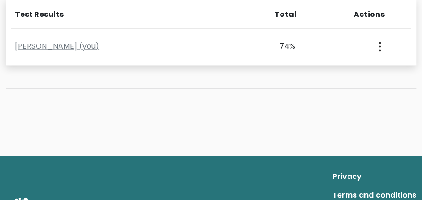
scroll to position [468, 0]
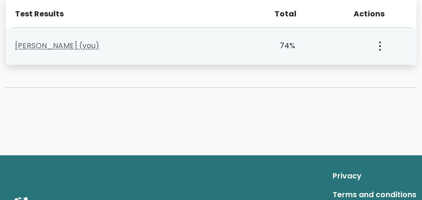
click at [55, 47] on link "[PERSON_NAME] (you)" at bounding box center [57, 45] width 84 height 11
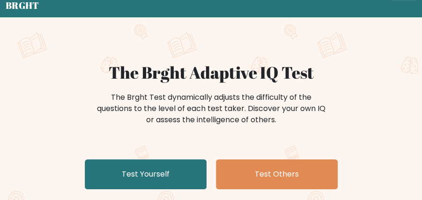
scroll to position [94, 0]
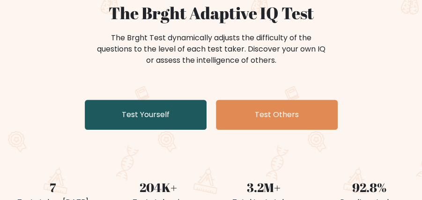
click at [175, 108] on link "Test Yourself" at bounding box center [146, 115] width 122 height 30
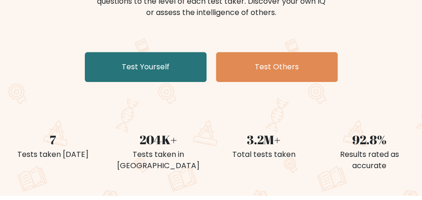
scroll to position [185, 0]
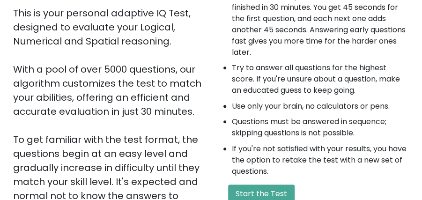
scroll to position [281, 0]
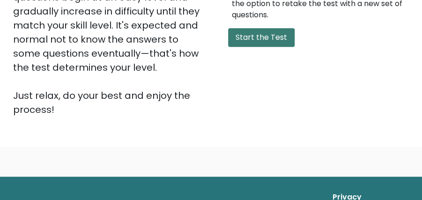
click at [255, 46] on button "Start the Test" at bounding box center [261, 37] width 67 height 19
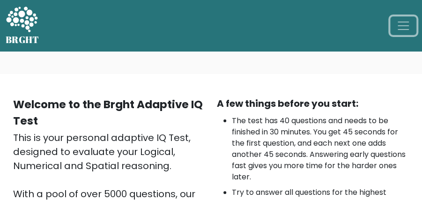
click at [406, 22] on span "Toggle navigation" at bounding box center [403, 26] width 14 height 14
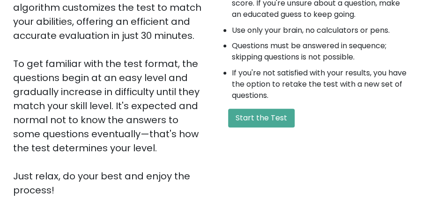
scroll to position [218, 0]
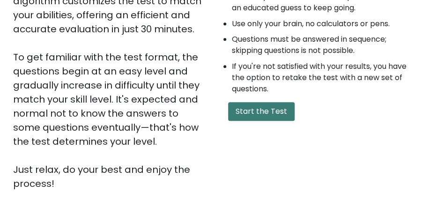
click at [260, 113] on button "Start the Test" at bounding box center [261, 111] width 67 height 19
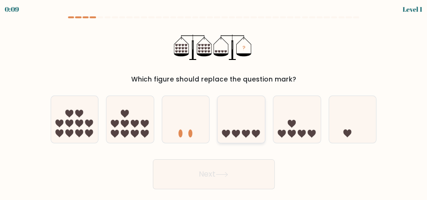
click at [258, 129] on icon at bounding box center [240, 119] width 47 height 39
click at [214, 103] on input "d." at bounding box center [214, 101] width 0 height 2
radio input "true"
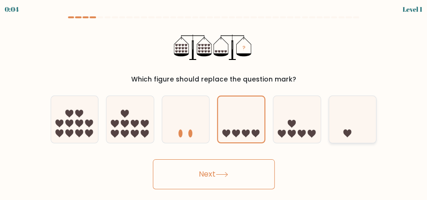
click at [351, 133] on icon at bounding box center [352, 119] width 47 height 39
click at [214, 103] on input "f." at bounding box center [214, 101] width 0 height 2
radio input "true"
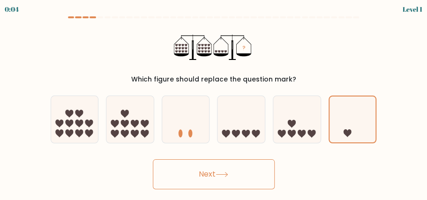
click at [228, 169] on button "Next" at bounding box center [214, 174] width 122 height 30
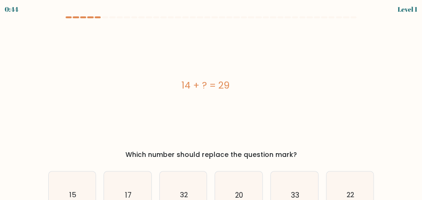
scroll to position [65, 0]
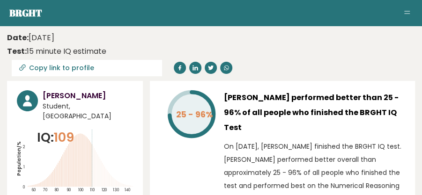
click at [411, 10] on button "Toggle navigation" at bounding box center [406, 12] width 11 height 11
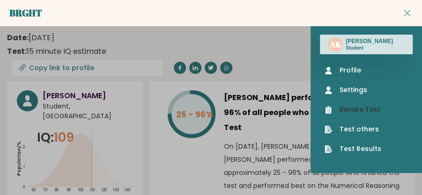
click at [358, 113] on link "Retake Test" at bounding box center [366, 110] width 83 height 10
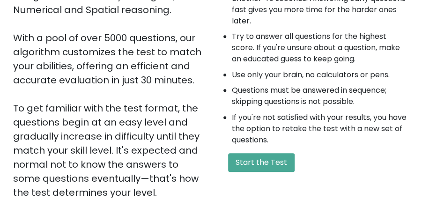
scroll to position [187, 0]
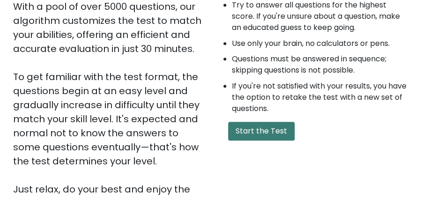
click at [255, 134] on button "Start the Test" at bounding box center [261, 131] width 67 height 19
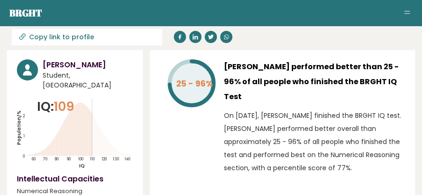
scroll to position [31, 0]
click at [407, 14] on button "Toggle navigation" at bounding box center [406, 12] width 11 height 11
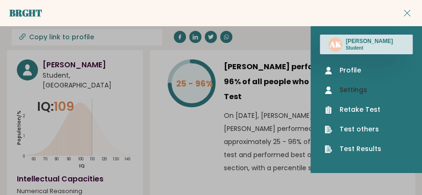
click at [352, 92] on link "Settings" at bounding box center [366, 90] width 83 height 10
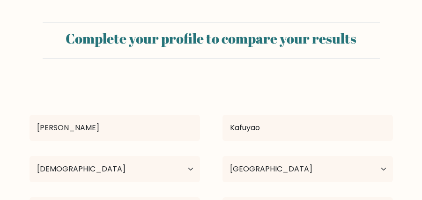
select select "18_24"
select select "PH"
select select "bachelors_degree"
select select "student"
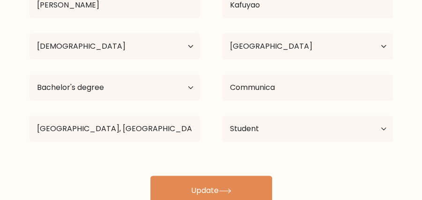
scroll to position [125, 0]
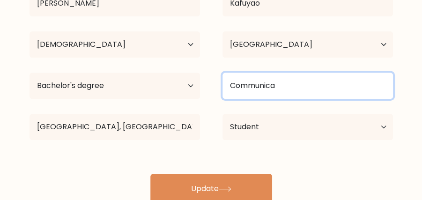
click at [348, 90] on input "Communica" at bounding box center [307, 86] width 170 height 26
type input "Communication"
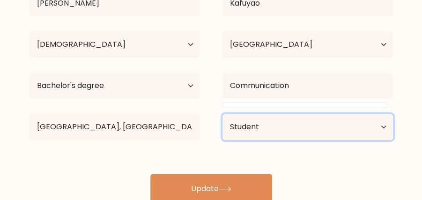
click at [356, 133] on select "Current employment status Employed Student Retired Other / prefer not to answer" at bounding box center [307, 127] width 170 height 26
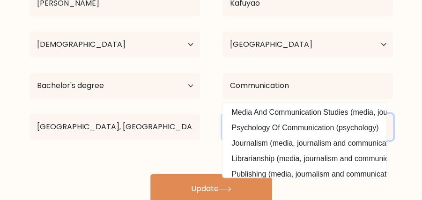
select select "other"
click at [222, 114] on select "Current employment status Employed Student Retired Other / prefer not to answer" at bounding box center [307, 127] width 170 height 26
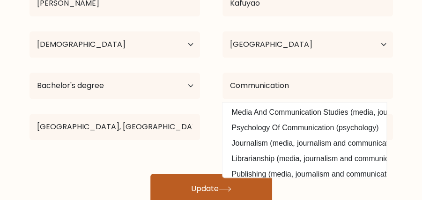
click at [248, 200] on button "Update" at bounding box center [211, 189] width 122 height 30
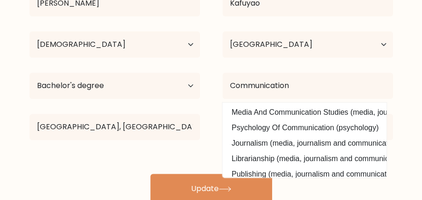
scroll to position [155, 0]
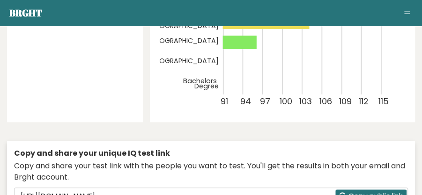
scroll to position [343, 0]
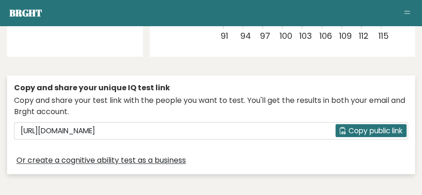
click at [406, 15] on button "Toggle navigation" at bounding box center [406, 12] width 11 height 11
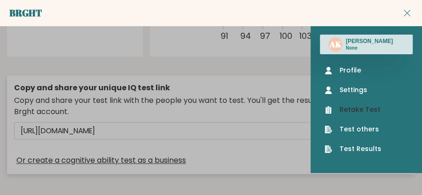
click at [363, 109] on link "Retake Test" at bounding box center [366, 110] width 83 height 10
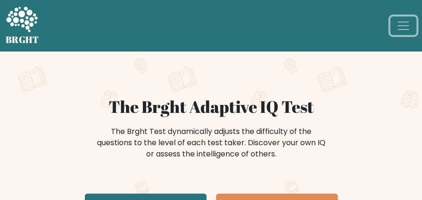
click at [408, 23] on span "Toggle navigation" at bounding box center [403, 26] width 14 height 14
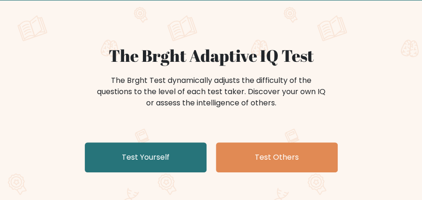
scroll to position [156, 0]
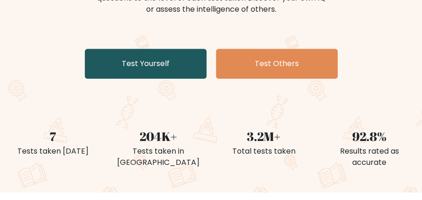
click at [159, 67] on link "Test Yourself" at bounding box center [146, 64] width 122 height 30
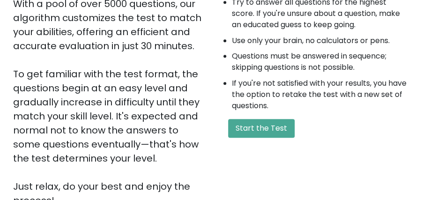
scroll to position [250, 0]
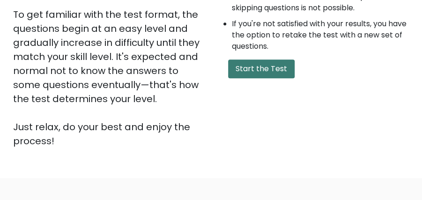
click at [243, 65] on button "Start the Test" at bounding box center [261, 68] width 67 height 19
